Goal: Transaction & Acquisition: Purchase product/service

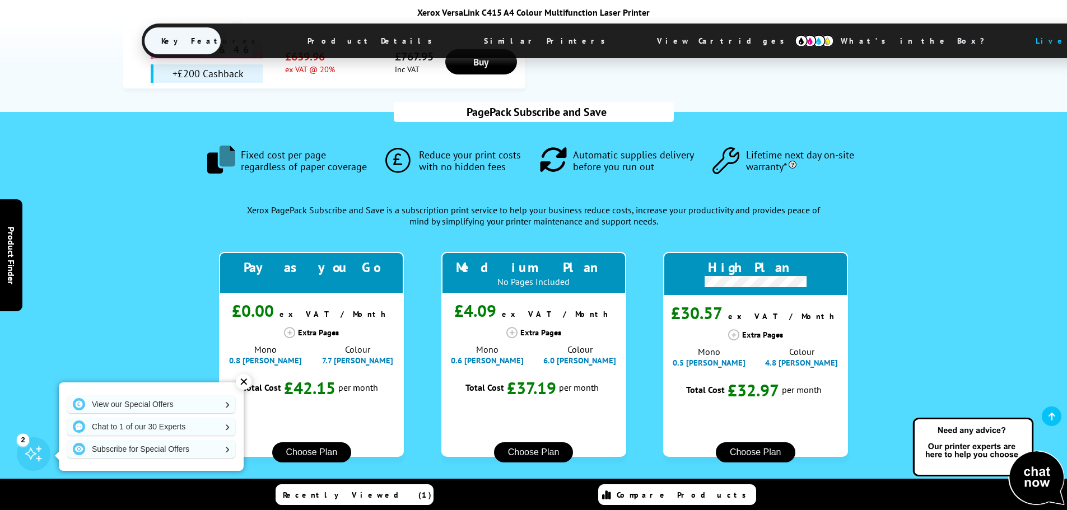
click at [746, 443] on button "Choose Plan" at bounding box center [756, 453] width 80 height 20
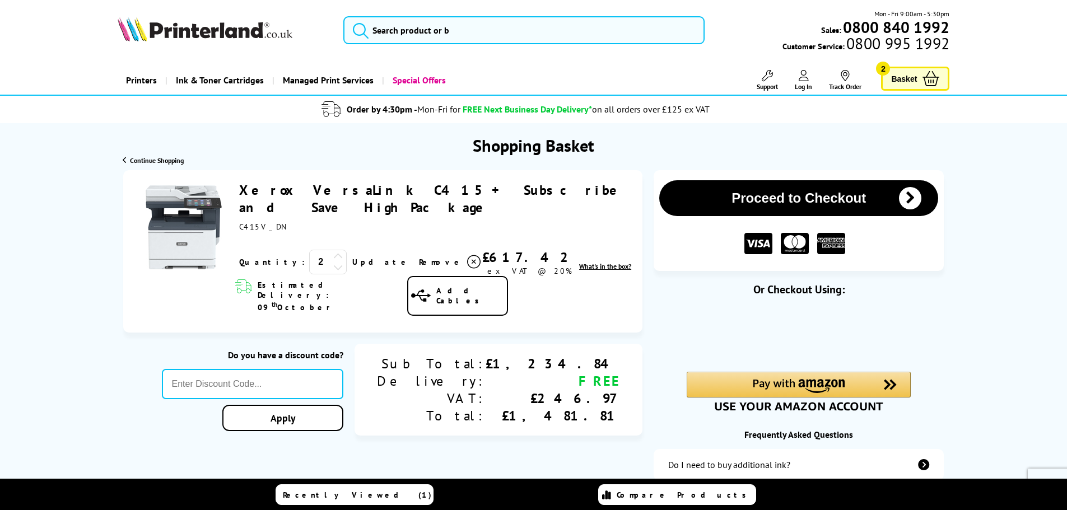
click at [675, 498] on span "Compare Products" at bounding box center [685, 495] width 136 height 10
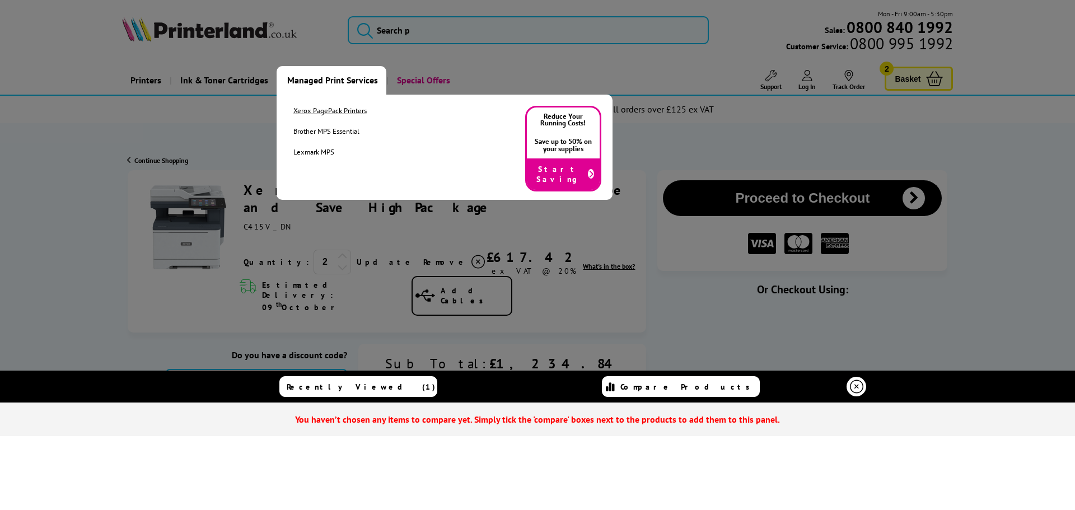
click at [326, 110] on link "Xerox PagePack Printers" at bounding box center [330, 111] width 73 height 10
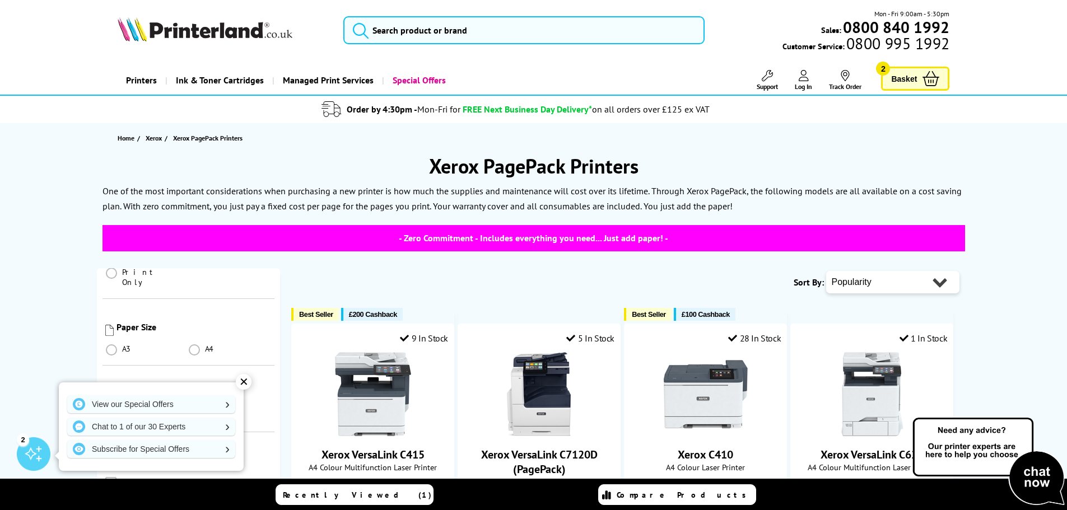
scroll to position [224, 0]
click at [110, 366] on span at bounding box center [111, 371] width 11 height 11
click at [122, 367] on input "radio" at bounding box center [122, 367] width 0 height 0
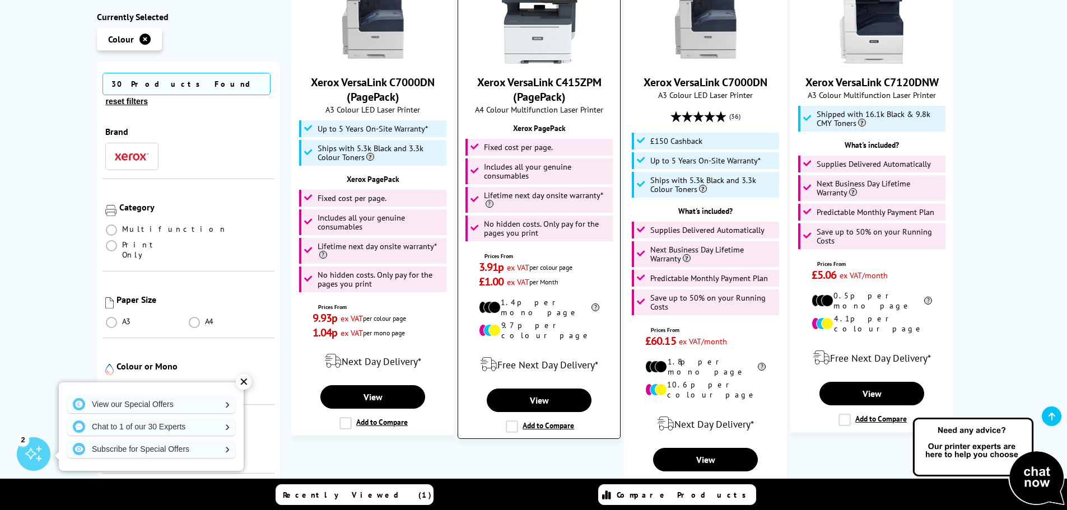
scroll to position [952, 0]
